Goal: Task Accomplishment & Management: Use online tool/utility

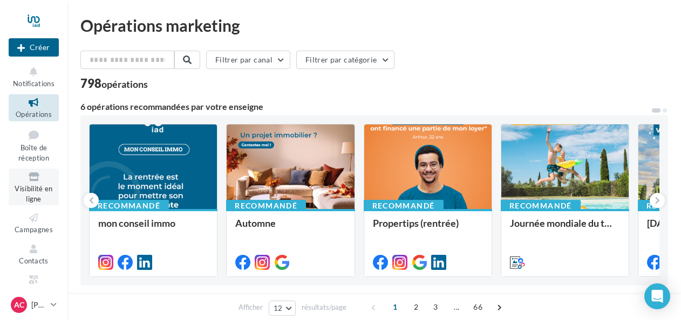
click at [20, 186] on span "Visibilité en ligne" at bounding box center [34, 193] width 38 height 19
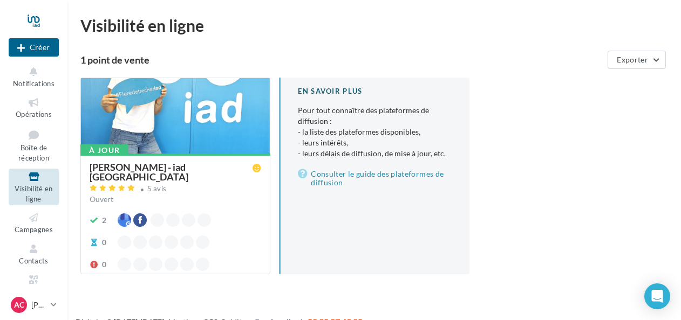
click at [224, 106] on div at bounding box center [175, 116] width 189 height 77
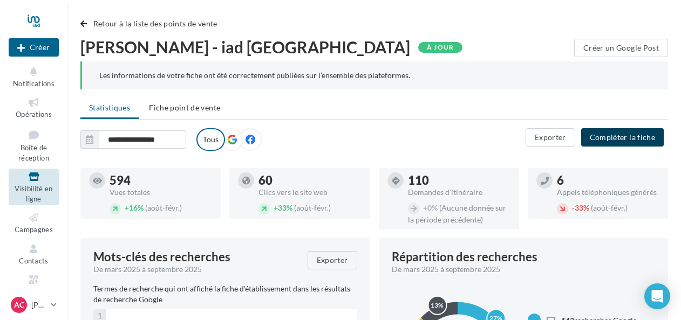
click at [629, 138] on button "Compléter la fiche" at bounding box center [622, 137] width 83 height 18
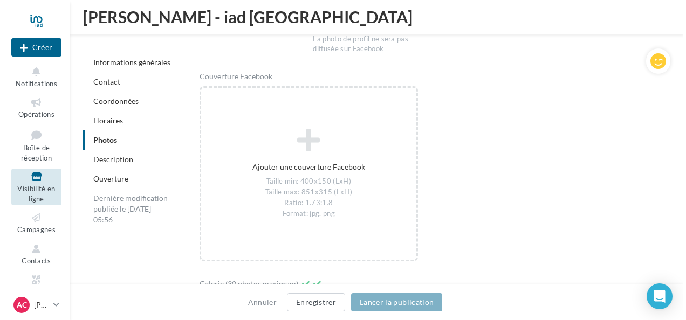
scroll to position [1320, 0]
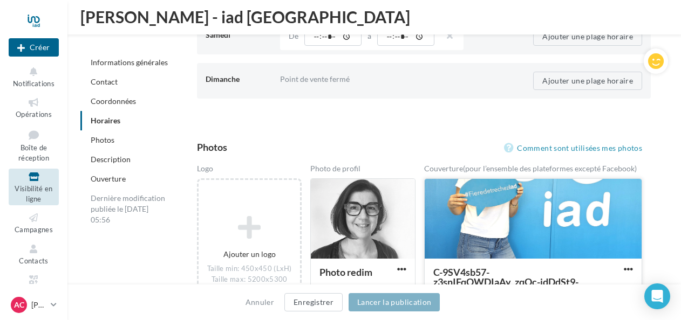
click at [566, 201] on div at bounding box center [532, 219] width 217 height 81
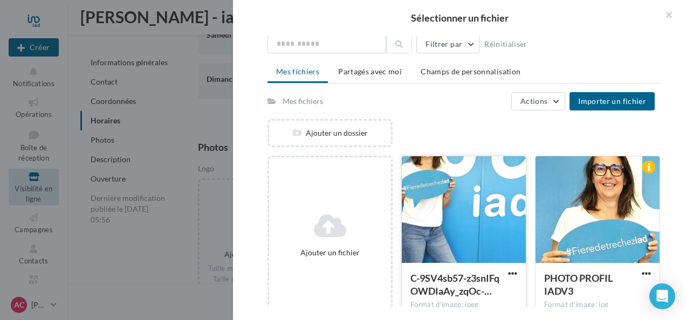
scroll to position [53, 0]
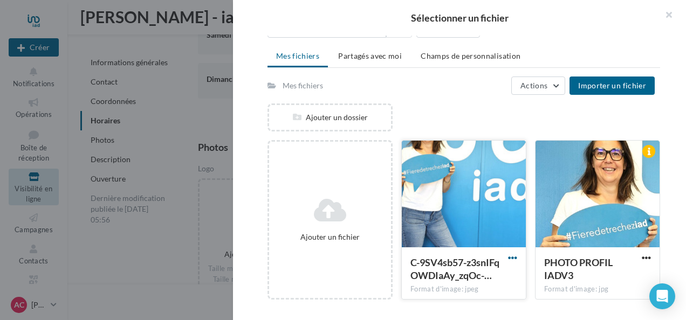
click at [508, 255] on span "button" at bounding box center [512, 257] width 9 height 9
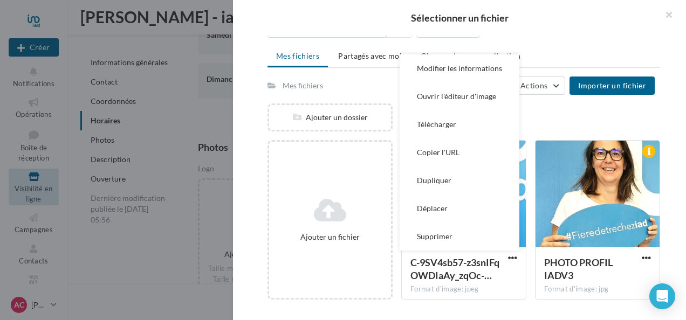
click at [454, 233] on button "Supprimer" at bounding box center [460, 237] width 120 height 28
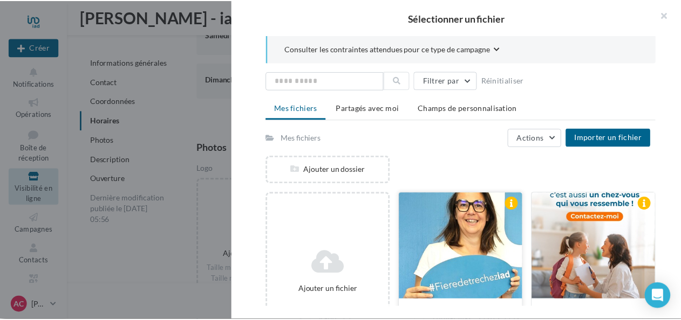
scroll to position [0, 0]
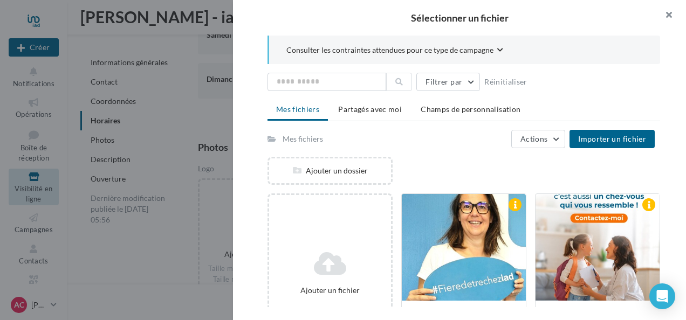
click at [669, 10] on button "button" at bounding box center [664, 16] width 43 height 32
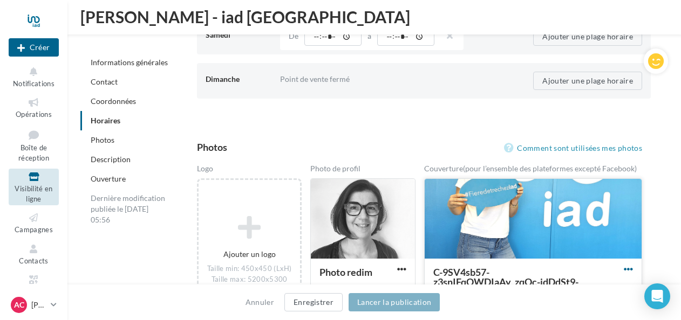
click at [628, 265] on span "button" at bounding box center [627, 269] width 9 height 9
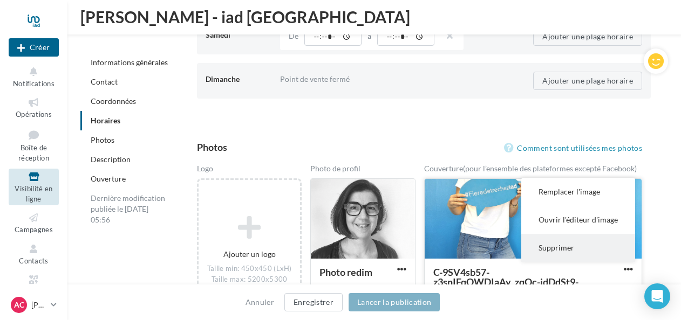
click at [600, 249] on button "Supprimer" at bounding box center [578, 248] width 114 height 28
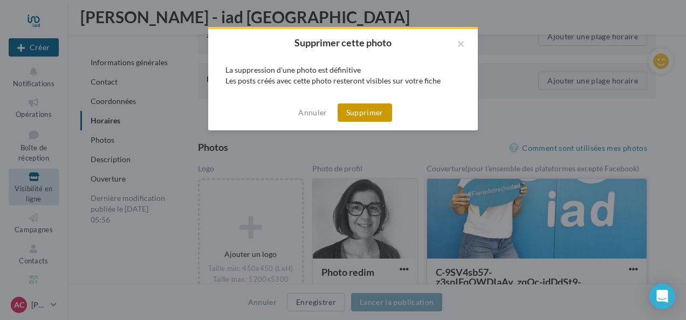
click at [362, 108] on button "Supprimer" at bounding box center [365, 113] width 54 height 18
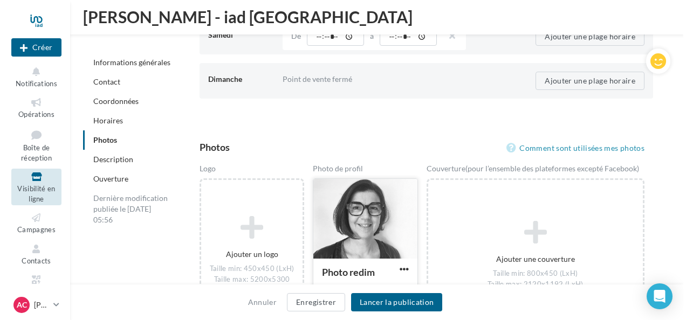
scroll to position [1481, 0]
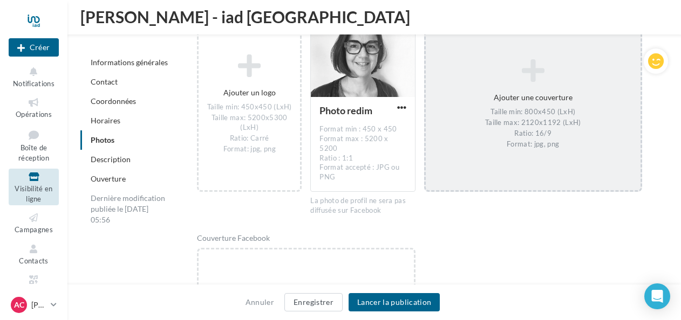
click at [541, 79] on icon at bounding box center [533, 71] width 206 height 26
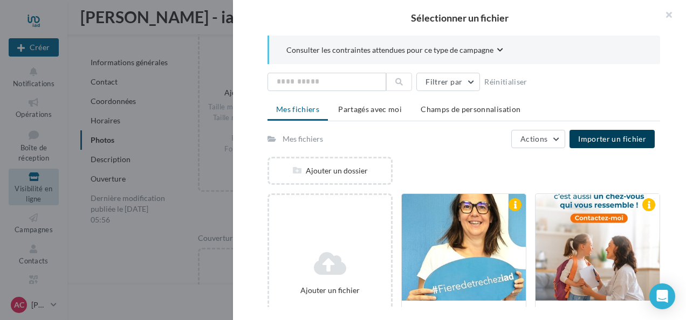
click at [600, 134] on span "Importer un fichier" at bounding box center [612, 138] width 68 height 9
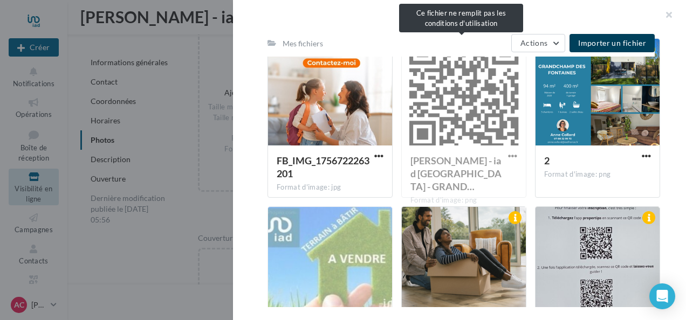
scroll to position [162, 0]
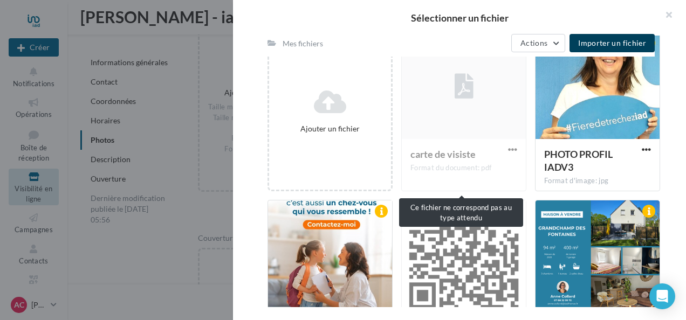
click at [510, 148] on div "carte de visiste Format du document: pdf" at bounding box center [463, 112] width 125 height 160
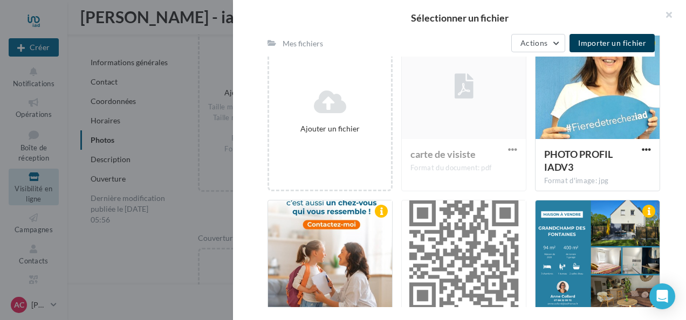
click at [510, 148] on div "carte de visiste Format du document: pdf" at bounding box center [463, 112] width 125 height 160
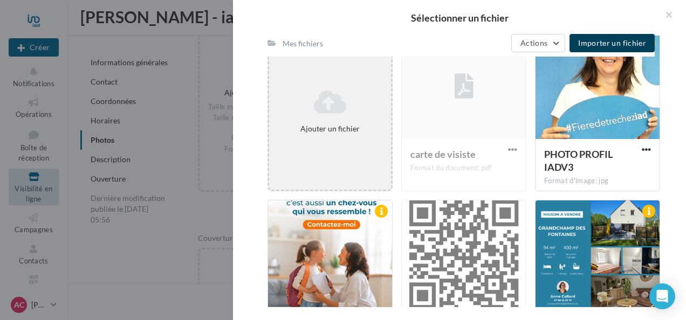
click at [347, 133] on div "Ajouter un fichier" at bounding box center [329, 129] width 113 height 11
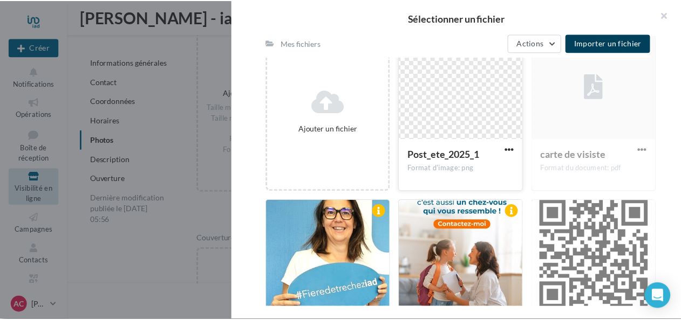
scroll to position [0, 0]
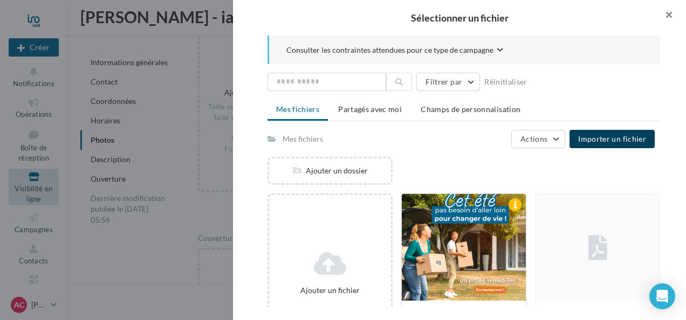
click at [663, 12] on button "button" at bounding box center [664, 16] width 43 height 32
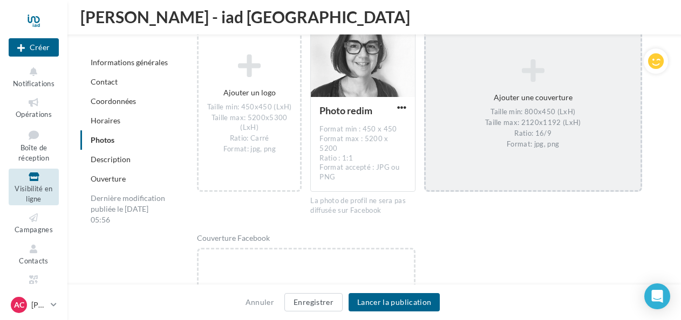
scroll to position [1320, 0]
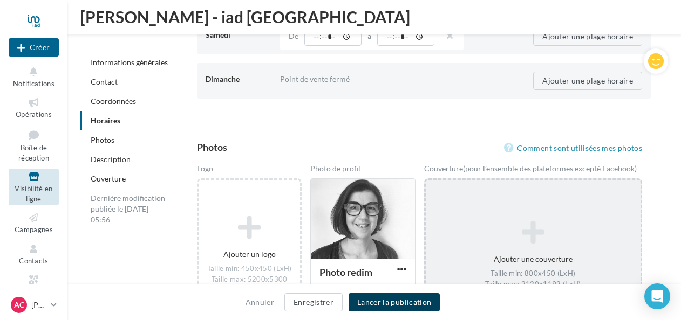
click at [407, 302] on button "Lancer la publication" at bounding box center [393, 302] width 91 height 18
